Goal: Transaction & Acquisition: Obtain resource

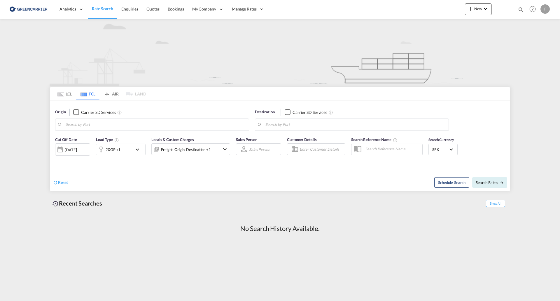
click at [100, 8] on span "Rate Search" at bounding box center [102, 8] width 21 height 5
click at [65, 97] on md-tab-item "LCL" at bounding box center [64, 93] width 23 height 13
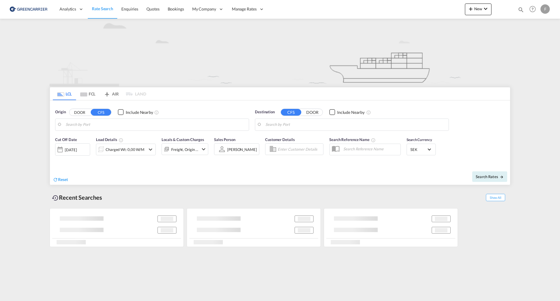
type input "[GEOGRAPHIC_DATA] ([GEOGRAPHIC_DATA]), [GEOGRAPHIC_DATA]"
type input "Santos, BRSSZ"
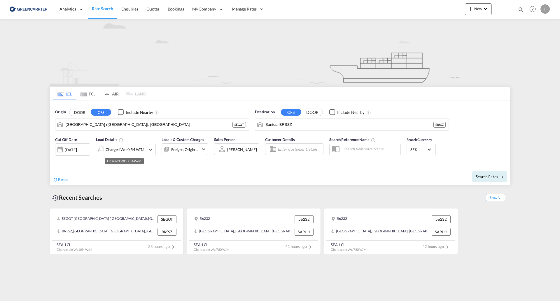
click at [129, 150] on div "Charged Wt: 0,54 W/M" at bounding box center [125, 149] width 39 height 8
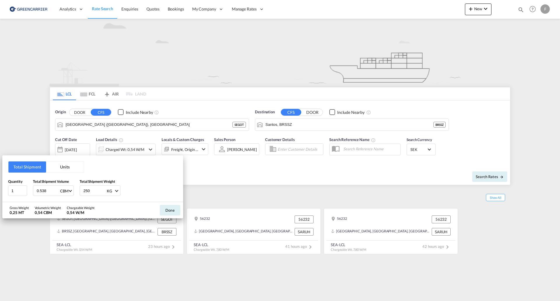
drag, startPoint x: 50, startPoint y: 192, endPoint x: -3, endPoint y: 194, distance: 53.4
click at [0, 194] on html "Analytics Reports Dashboard Rate Search Enquiries Quotes" at bounding box center [280, 150] width 560 height 301
type input "2.31"
type input "144"
click at [172, 208] on button "Done" at bounding box center [170, 210] width 20 height 10
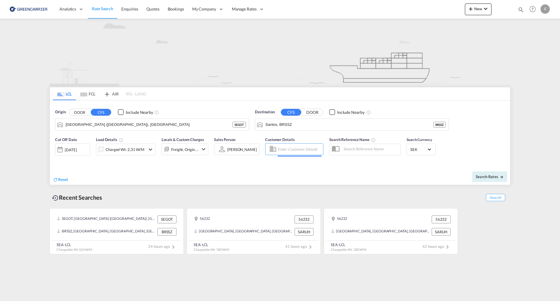
click at [306, 148] on input "Enter Customer Details" at bounding box center [300, 149] width 44 height 9
click at [299, 162] on div "2025220435 . shared@ cra [DOMAIN_NAME] | CRA FT MULTIMODAL LTDA | CRA MULSAO" at bounding box center [330, 165] width 111 height 19
type input "CRAFT MULTIMODAL LTDA, 2025220435 ., [EMAIL_ADDRESS][DOMAIN_NAME]"
click at [488, 174] on span "Search Rates" at bounding box center [490, 176] width 28 height 5
type input "SEGOT to BRSSZ / [DATE]"
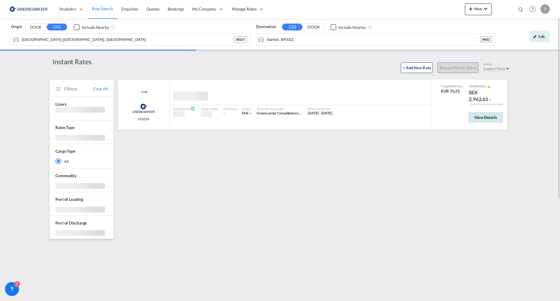
click at [498, 116] on button "View Details" at bounding box center [485, 117] width 35 height 10
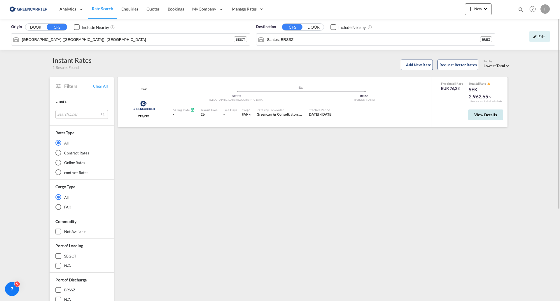
click at [490, 114] on span "View Details" at bounding box center [485, 114] width 23 height 5
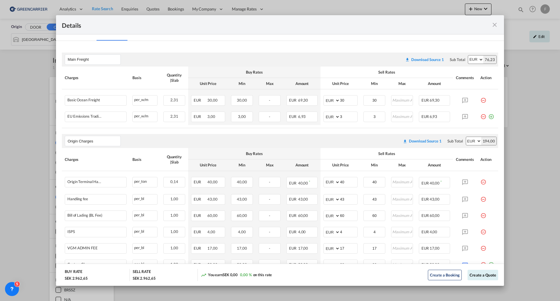
scroll to position [136, 0]
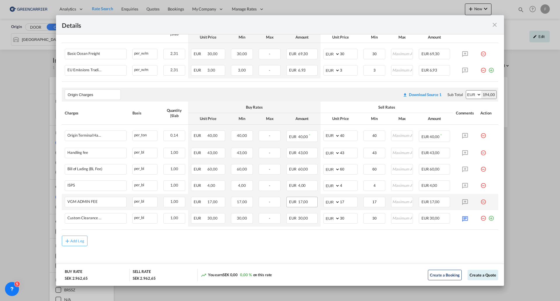
click at [488, 217] on md-icon "icon-plus-circle-outline green-400-fg" at bounding box center [491, 216] width 6 height 6
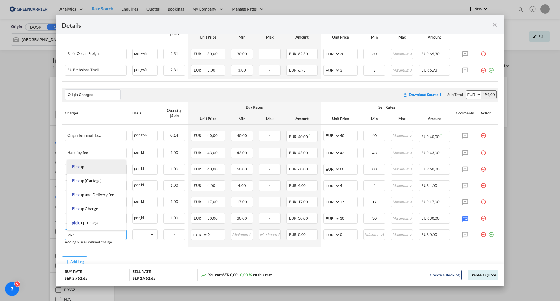
click at [87, 167] on li "Pick up" at bounding box center [96, 167] width 58 height 14
type input "Pick up"
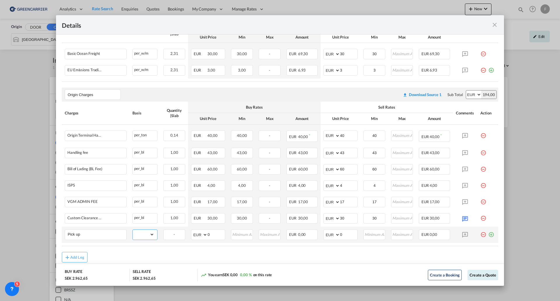
click at [144, 234] on select "gross_weight volumetric_weight per_shipment per_bl per_km per_hawb per_kg flat …" at bounding box center [144, 233] width 22 height 9
select select "per_shipment"
click at [133, 229] on select "gross_weight volumetric_weight per_shipment per_bl per_km per_hawb per_kg flat …" at bounding box center [144, 233] width 22 height 9
drag, startPoint x: 345, startPoint y: 234, endPoint x: 281, endPoint y: 229, distance: 64.6
click at [281, 229] on tr "Pick up Please Enter Already Exists gross_weight volumetric_weight per_shipment…" at bounding box center [280, 234] width 436 height 16
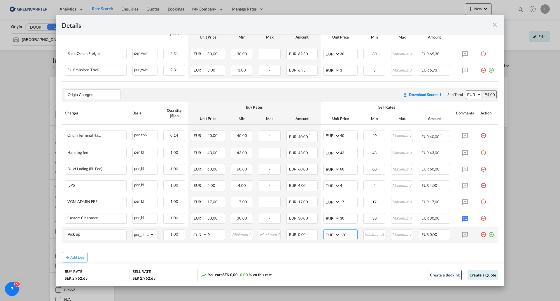
type input "120"
click at [481, 276] on button "Create a Quote" at bounding box center [482, 274] width 31 height 10
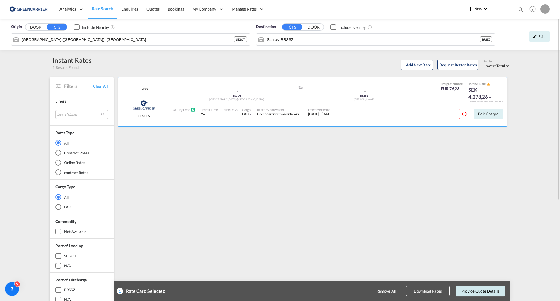
click at [481, 292] on button "Provide Quote Details" at bounding box center [480, 290] width 50 height 10
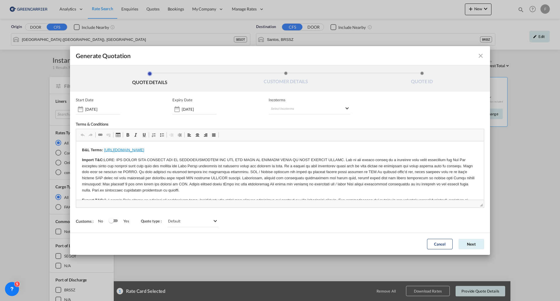
scroll to position [0, 0]
click at [292, 110] on md-select "Select Incoterms CFR - export Cost and Freight CIF - export Cost,Insurance and …" at bounding box center [310, 109] width 82 height 10
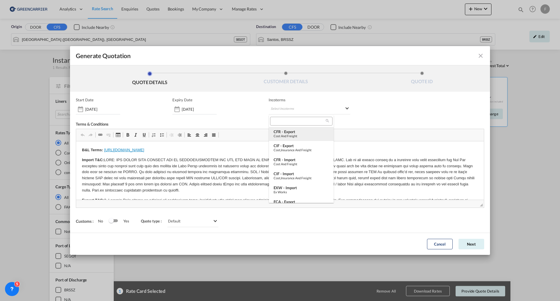
type md-option "[object Object]"
click at [284, 118] on input "search" at bounding box center [299, 120] width 54 height 5
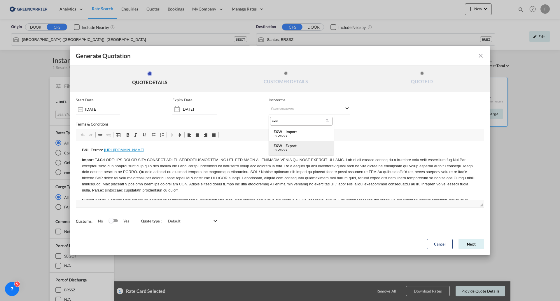
type input "exw"
click at [281, 145] on div "EXW - export" at bounding box center [301, 145] width 55 height 5
click at [474, 246] on button "Next" at bounding box center [471, 244] width 26 height 10
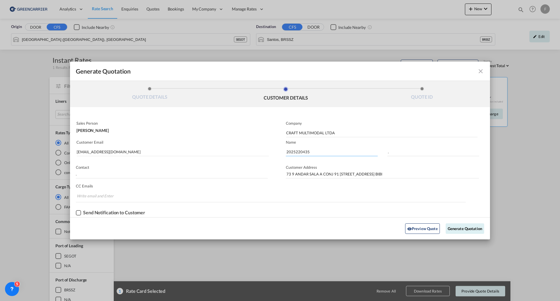
click at [300, 150] on input "2025220435" at bounding box center [332, 151] width 92 height 9
paste input "959"
type input "2025220959"
click at [458, 227] on button "Generate Quotation" at bounding box center [465, 228] width 38 height 10
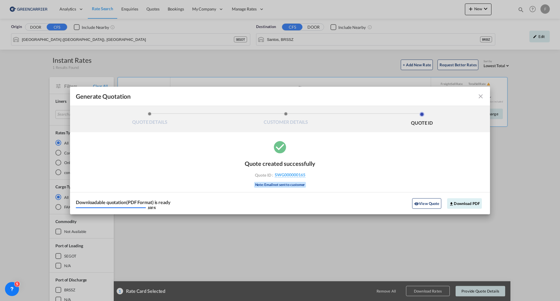
click at [316, 178] on div "Quote created successfully Quote ID : SWG000000165 Note: Email not sent to cust…" at bounding box center [280, 176] width 420 height 75
drag, startPoint x: 310, startPoint y: 173, endPoint x: 275, endPoint y: 176, distance: 35.2
click at [275, 176] on div "Quote ID : SWG000000165" at bounding box center [280, 174] width 68 height 5
copy span "SWG000000165"
click at [466, 202] on button "Download PDF" at bounding box center [464, 203] width 35 height 10
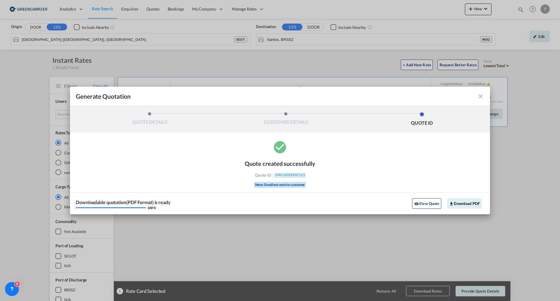
click at [481, 97] on md-icon "icon-close fg-AAA8AD cursor m-0" at bounding box center [480, 96] width 7 height 7
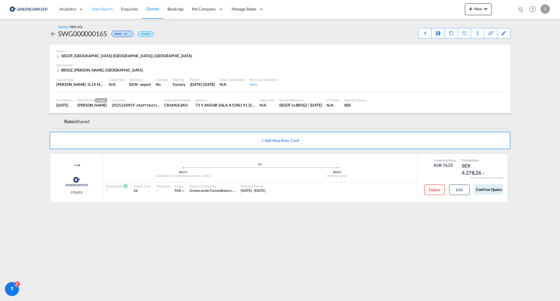
click at [106, 9] on span "Rate Search" at bounding box center [102, 8] width 21 height 5
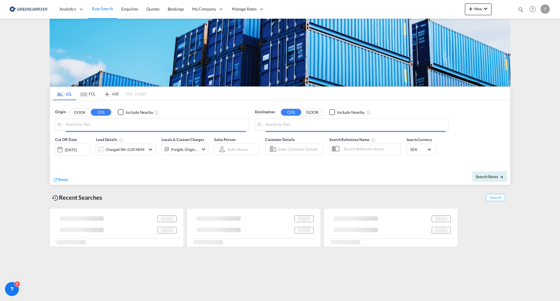
type input "[GEOGRAPHIC_DATA] ([GEOGRAPHIC_DATA]), [GEOGRAPHIC_DATA]"
type input "Santos, BRSSZ"
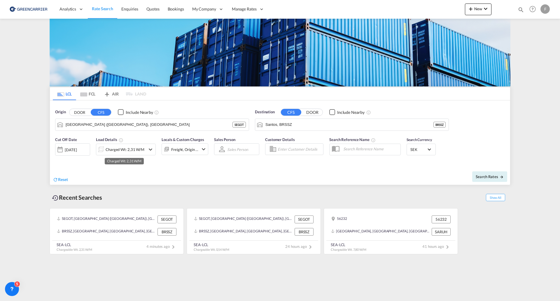
click at [117, 149] on div "Charged Wt: 2,31 W/M" at bounding box center [125, 149] width 39 height 8
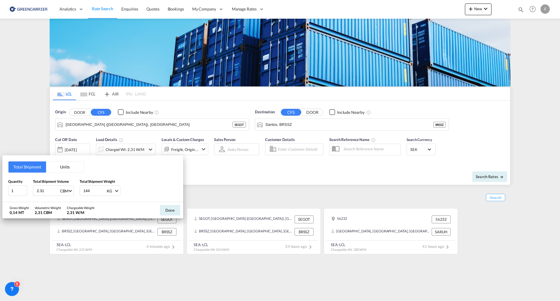
drag, startPoint x: 48, startPoint y: 191, endPoint x: -14, endPoint y: 188, distance: 61.3
click at [0, 188] on html "Analytics Reports Dashboard Rate Search Enquiries Quotes" at bounding box center [280, 150] width 560 height 301
type input "0.557"
type input "275"
click at [171, 210] on button "Done" at bounding box center [170, 210] width 20 height 10
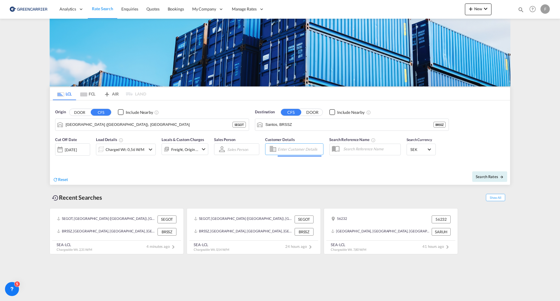
click at [296, 150] on input "Enter Customer Details" at bounding box center [300, 149] width 44 height 9
click at [301, 165] on div "2025220959 . shared@ craft .com | CRAFT MULTIMODAL LTDA | CRAMULSAO" at bounding box center [330, 165] width 111 height 19
type input "CRAFT MULTIMODAL LTDA, 2025220959 ., [EMAIL_ADDRESS][DOMAIN_NAME]"
click at [504, 175] on button "Search Rates" at bounding box center [489, 176] width 35 height 10
type input "SEGOT to BRSSZ / [DATE]"
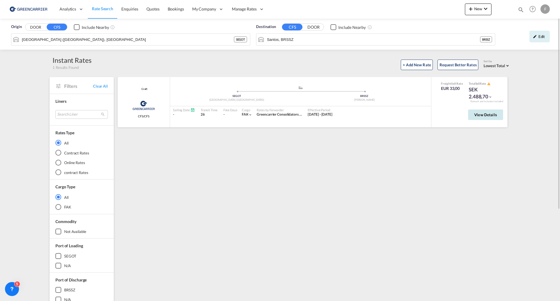
click at [491, 114] on span "View Details" at bounding box center [485, 114] width 23 height 5
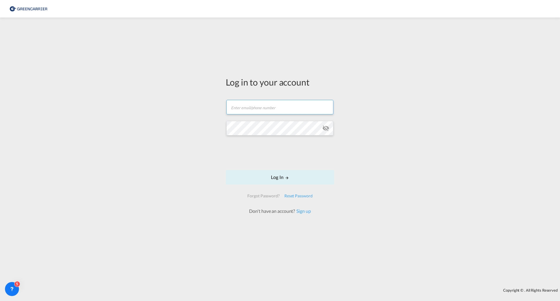
click at [256, 106] on input "text" at bounding box center [279, 107] width 107 height 15
type input "[PERSON_NAME][EMAIL_ADDRESS][DOMAIN_NAME]"
click at [265, 175] on button "Log In" at bounding box center [280, 177] width 108 height 15
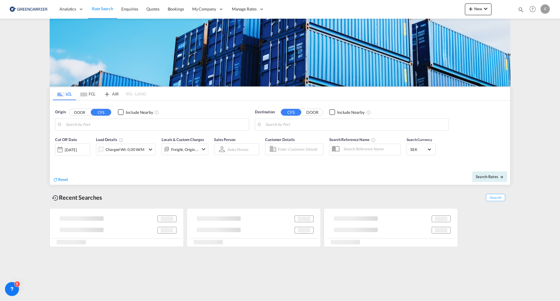
type input "[GEOGRAPHIC_DATA] ([GEOGRAPHIC_DATA]), [GEOGRAPHIC_DATA]"
type input "Santos, BRSSZ"
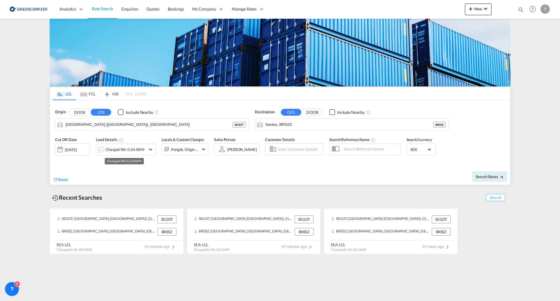
click at [124, 152] on div "Charged Wt: 0,56 W/M" at bounding box center [125, 149] width 39 height 8
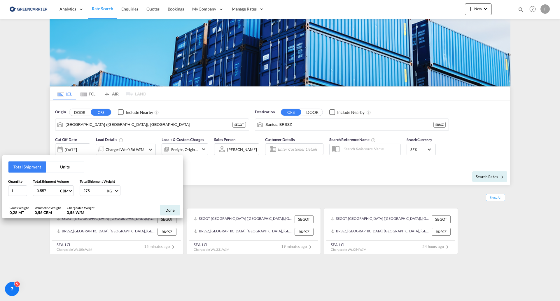
click at [289, 150] on div "Total Shipment Units Quantity 1 Total Shipment Volume 0.557 CBM CBM CFT Total S…" at bounding box center [280, 150] width 560 height 301
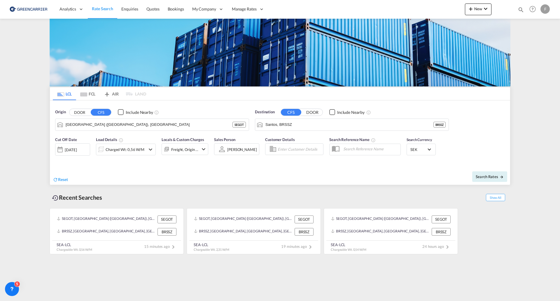
click at [295, 150] on input "Enter Customer Details" at bounding box center [300, 149] width 44 height 9
click at [304, 162] on div "2025220959 . shared@ craft .com | CRAFT MULTIMODAL LTDA | CRAMULSAO" at bounding box center [330, 165] width 111 height 19
type input "CRAFT MULTIMODAL LTDA, 2025220959 ., [EMAIL_ADDRESS][DOMAIN_NAME]"
click at [497, 179] on button "Search Rates" at bounding box center [489, 176] width 35 height 10
type input "SEGOT to BRSSZ / [DATE]"
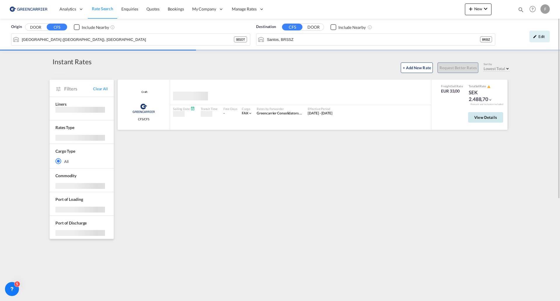
click at [493, 117] on span "View Details" at bounding box center [485, 117] width 23 height 5
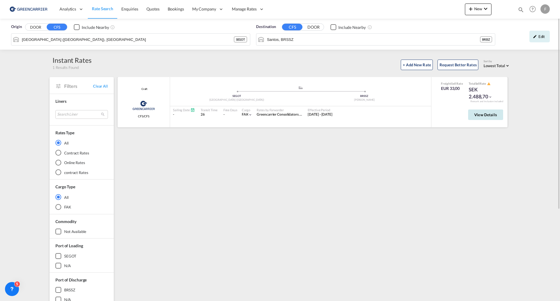
click at [482, 116] on span "View Details" at bounding box center [485, 114] width 23 height 5
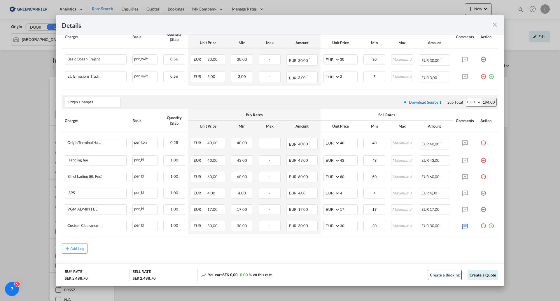
scroll to position [137, 0]
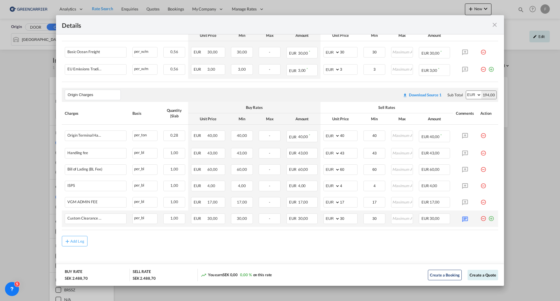
click at [488, 219] on md-icon "icon-plus-circle-outline green-400-fg" at bounding box center [491, 216] width 6 height 6
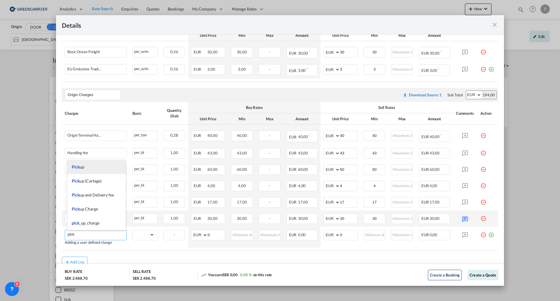
click at [86, 167] on li "Pick up" at bounding box center [96, 167] width 58 height 14
type input "Pick up"
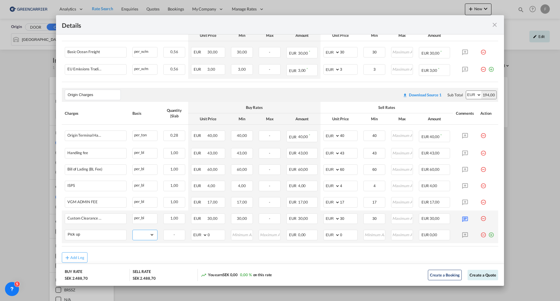
click at [142, 233] on select "gross_weight volumetric_weight per_shipment per_bl per_km per_hawb per_kg flat …" at bounding box center [144, 234] width 22 height 9
select select "per_shipment"
click at [133, 230] on select "gross_weight volumetric_weight per_shipment per_bl per_km per_hawb per_kg flat …" at bounding box center [144, 234] width 22 height 9
drag, startPoint x: 341, startPoint y: 235, endPoint x: 284, endPoint y: 230, distance: 57.1
click at [285, 231] on tr "Pick up Please Enter Already Exists gross_weight volumetric_weight per_shipment…" at bounding box center [280, 235] width 436 height 16
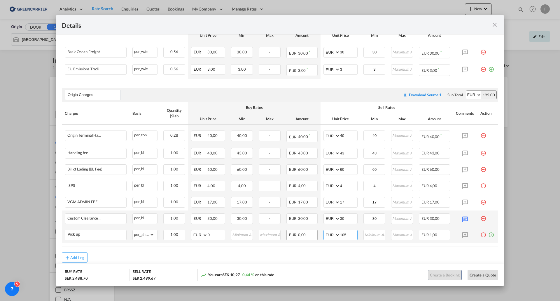
type input "105"
click at [481, 274] on button "Create a Quote" at bounding box center [482, 274] width 31 height 10
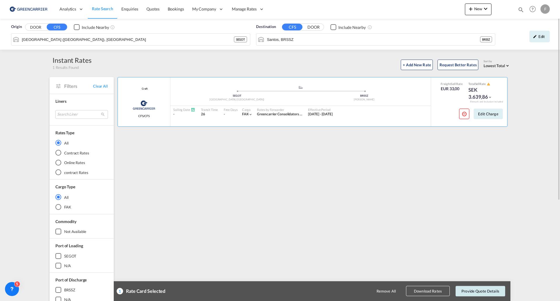
click at [480, 288] on button "Provide Quote Details" at bounding box center [480, 290] width 50 height 10
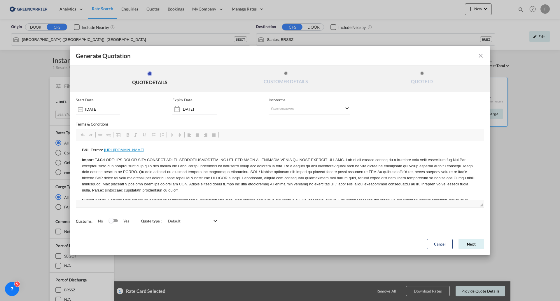
scroll to position [0, 0]
click at [299, 108] on md-select "Select Incoterms CFR - export Cost and Freight CIF - export Cost,Insurance and …" at bounding box center [310, 109] width 82 height 10
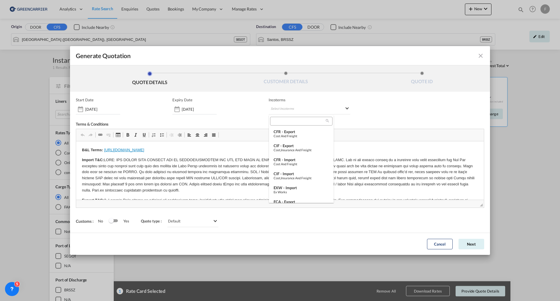
type md-option "[object Object]"
click at [278, 120] on input "search" at bounding box center [299, 120] width 54 height 5
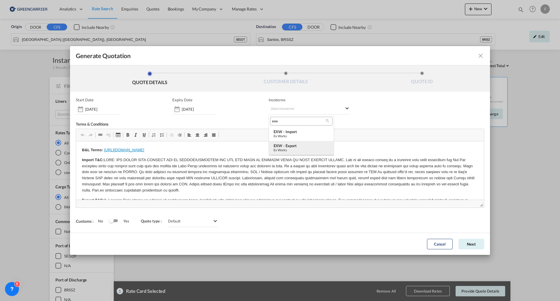
type input "exw"
click at [289, 143] on div "EXW - export" at bounding box center [301, 145] width 55 height 5
click at [472, 244] on button "Next" at bounding box center [471, 244] width 26 height 10
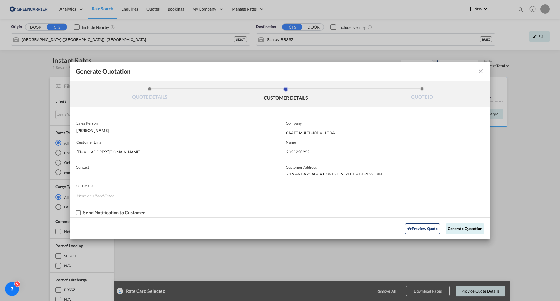
click at [305, 153] on input "2025220959" at bounding box center [332, 151] width 92 height 9
click at [303, 153] on input "2025220959" at bounding box center [332, 151] width 92 height 9
paste input "1129"
type input "2025221129"
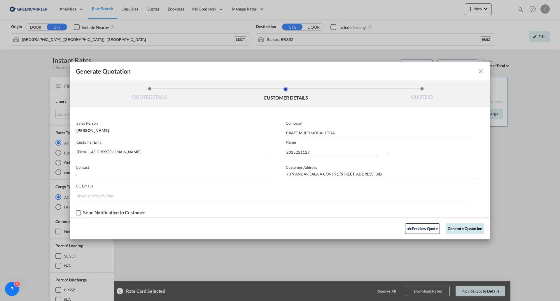
click at [456, 228] on button "Generate Quotation" at bounding box center [465, 228] width 38 height 10
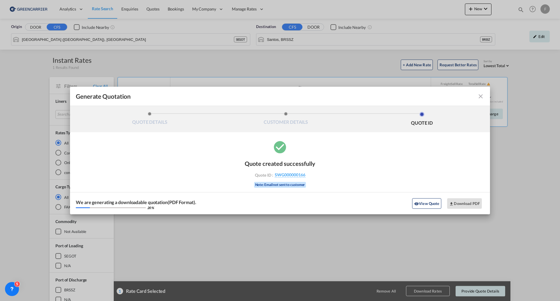
click at [313, 176] on div "Quote ID : SWG000000166" at bounding box center [280, 174] width 68 height 5
drag, startPoint x: 312, startPoint y: 174, endPoint x: 276, endPoint y: 174, distance: 36.7
click at [276, 174] on div "Quote ID : SWG000000166" at bounding box center [280, 174] width 68 height 5
copy span "SWG000000166"
click at [462, 204] on button "Download PDF" at bounding box center [464, 203] width 35 height 10
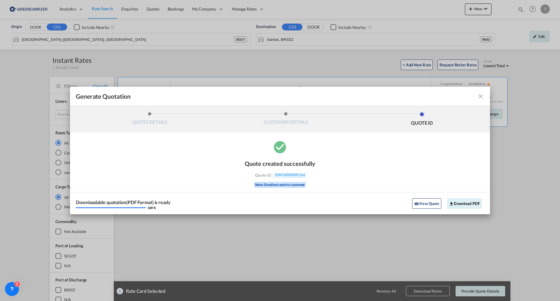
click at [479, 97] on md-icon "icon-close fg-AAA8AD cursor m-0" at bounding box center [480, 96] width 7 height 7
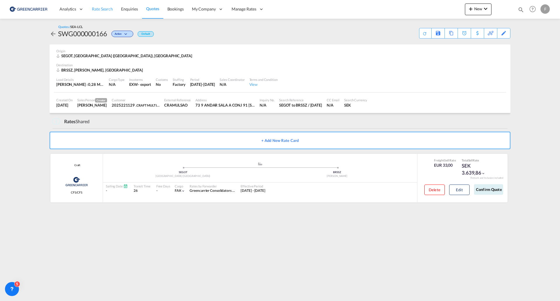
click at [103, 12] on span "Rate Search" at bounding box center [102, 9] width 21 height 6
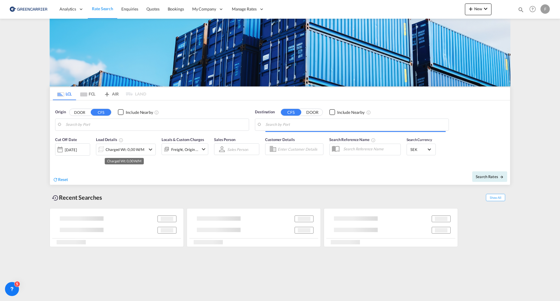
type input "[GEOGRAPHIC_DATA] ([GEOGRAPHIC_DATA]), [GEOGRAPHIC_DATA]"
type input "Santos, BRSSZ"
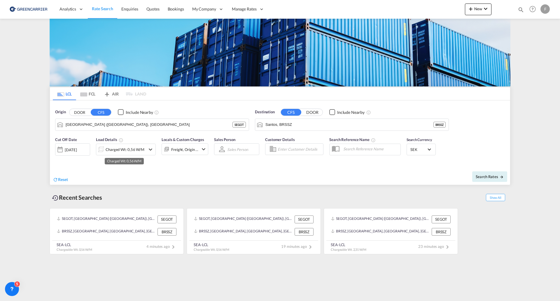
click at [126, 148] on div "Charged Wt: 0,56 W/M" at bounding box center [125, 149] width 39 height 8
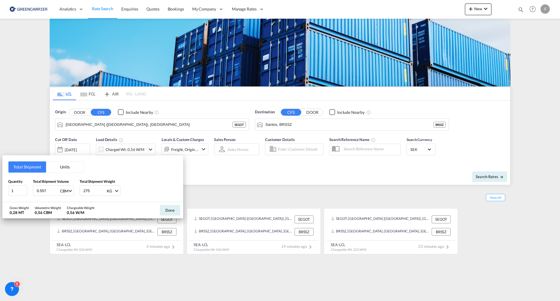
drag, startPoint x: 48, startPoint y: 193, endPoint x: -5, endPoint y: 185, distance: 53.6
click at [0, 185] on html "Analytics Reports Dashboard Rate Search Enquiries Quotes" at bounding box center [280, 150] width 560 height 301
type input "3.696"
type input "190"
click at [168, 209] on button "Done" at bounding box center [170, 210] width 20 height 10
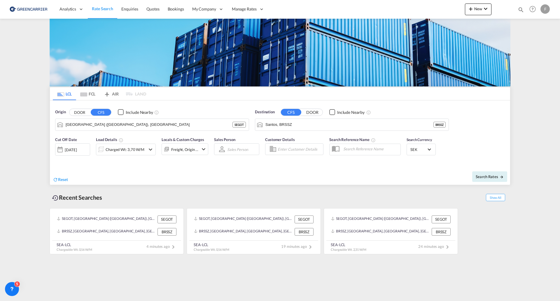
click at [303, 149] on input "Enter Customer Details" at bounding box center [300, 149] width 44 height 9
click at [300, 165] on div "2025221129 . shared@ craft .com | CRAFT MULTIMODAL LTDA | CRAMULSAO" at bounding box center [330, 165] width 111 height 19
type input "CRAFT MULTIMODAL LTDA, 2025221129 ., [EMAIL_ADDRESS][DOMAIN_NAME]"
click at [491, 179] on button "Search Rates" at bounding box center [489, 176] width 35 height 10
type input "SEGOT to BRSSZ / [DATE]"
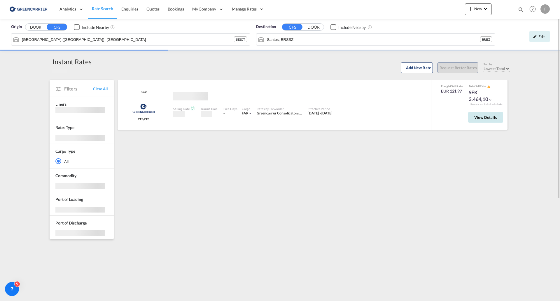
click at [491, 118] on span "View Details" at bounding box center [485, 117] width 23 height 5
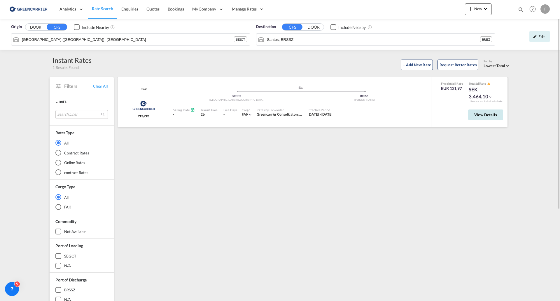
click at [490, 112] on span "View Details" at bounding box center [485, 114] width 23 height 5
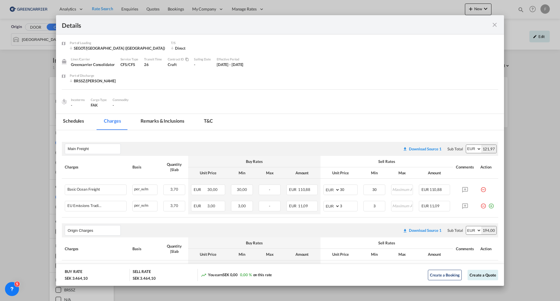
scroll to position [136, 0]
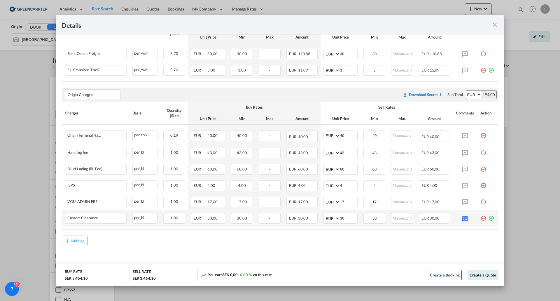
click at [488, 219] on md-icon "icon-plus-circle-outline green-400-fg" at bounding box center [491, 216] width 6 height 6
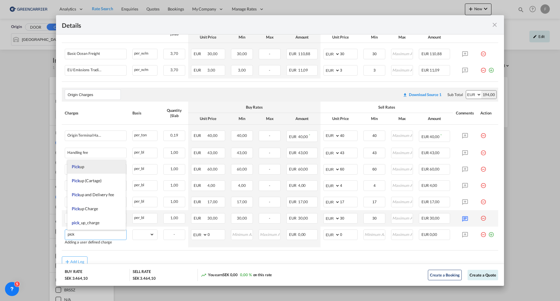
click at [86, 167] on li "Pick up" at bounding box center [96, 167] width 58 height 14
type input "Pick up"
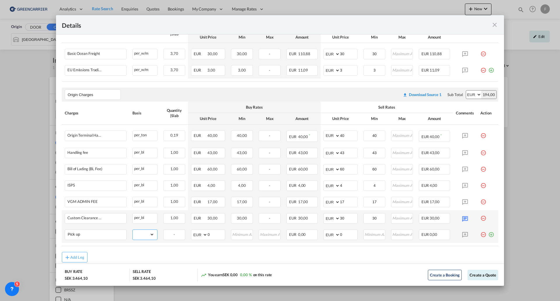
click at [150, 237] on select "gross_weight volumetric_weight per_shipment per_bl per_km per_hawb per_kg flat …" at bounding box center [144, 233] width 22 height 9
select select "per_shipment"
click at [133, 229] on select "gross_weight volumetric_weight per_shipment per_bl per_km per_hawb per_kg flat …" at bounding box center [144, 233] width 22 height 9
drag, startPoint x: 343, startPoint y: 234, endPoint x: 314, endPoint y: 232, distance: 29.2
click at [314, 232] on tr "Pick up Please Enter Already Exists gross_weight volumetric_weight per_shipment…" at bounding box center [280, 234] width 436 height 16
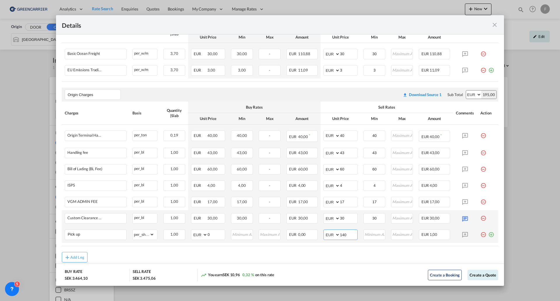
type input "140"
click at [482, 276] on button "Create a Quote" at bounding box center [482, 274] width 31 height 10
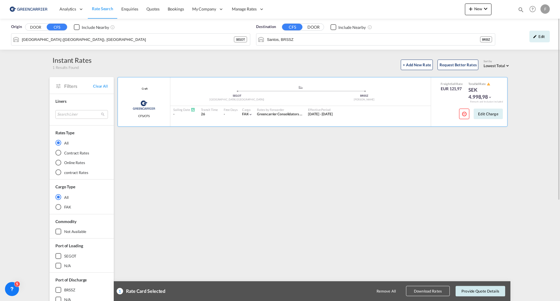
click at [483, 289] on button "Provide Quote Details" at bounding box center [480, 290] width 50 height 10
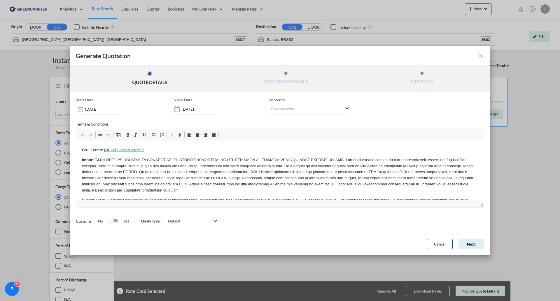
scroll to position [0, 0]
click at [302, 107] on md-select "Select Incoterms CFR - export Cost and Freight CIF - export Cost,Insurance and …" at bounding box center [310, 109] width 82 height 10
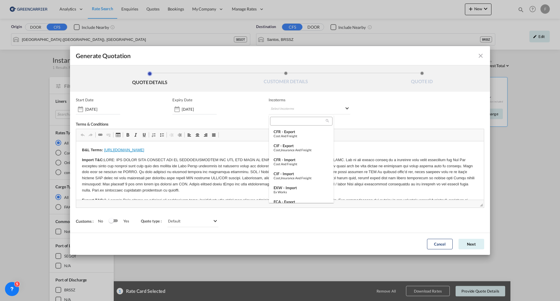
click at [278, 123] on input "search" at bounding box center [299, 120] width 54 height 5
type input "exw"
type md-option "[object Object]"
click at [282, 121] on input "exw" at bounding box center [299, 120] width 54 height 5
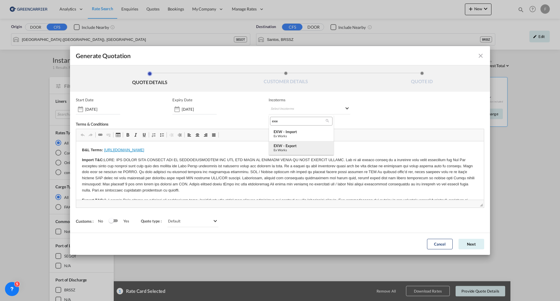
click at [284, 149] on div "Ex Works" at bounding box center [301, 150] width 55 height 4
click at [471, 247] on button "Next" at bounding box center [471, 244] width 26 height 10
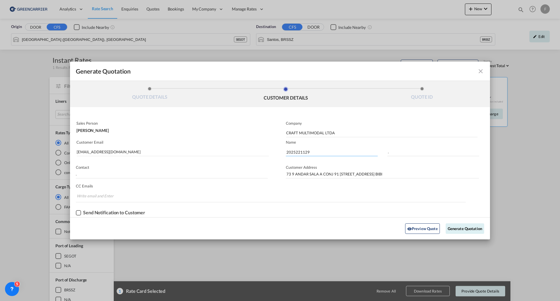
click at [296, 152] on input "2025221129" at bounding box center [332, 151] width 92 height 9
paste input "2025221503"
click at [297, 153] on input "20252211292025221503" at bounding box center [332, 151] width 92 height 9
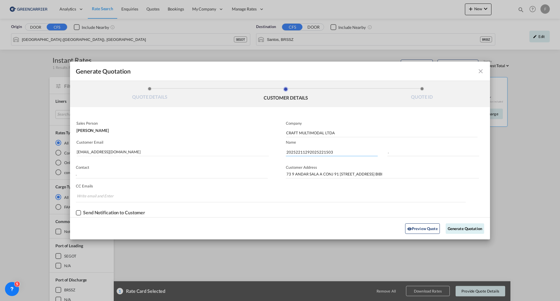
paste input "Generate QuotationQUOTE ..."
type input "2025221503"
click at [459, 230] on button "Generate Quotation" at bounding box center [465, 228] width 38 height 10
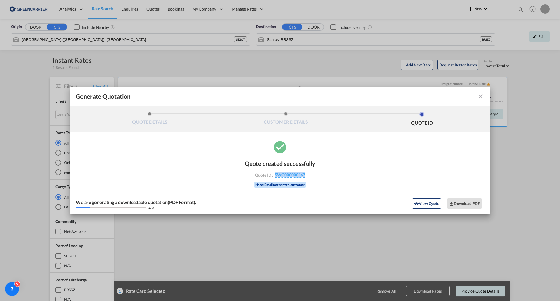
drag, startPoint x: 312, startPoint y: 176, endPoint x: 274, endPoint y: 177, distance: 37.9
click at [274, 177] on div "Quote created successfully Quote ID : SWG000000167 Note: Email not sent to cust…" at bounding box center [280, 173] width 71 height 38
copy span "SWG000000167"
click at [470, 203] on button "Download PDF" at bounding box center [464, 203] width 35 height 10
